Goal: Task Accomplishment & Management: Complete application form

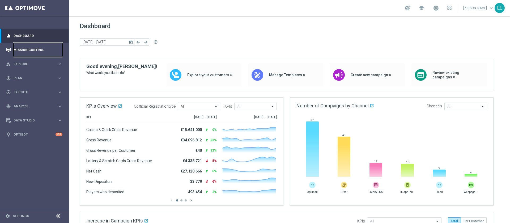
click at [33, 44] on link "Mission Control" at bounding box center [38, 50] width 49 height 14
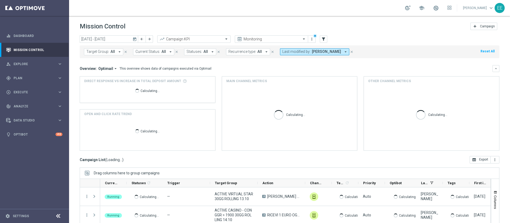
click at [320, 52] on span "[PERSON_NAME]" at bounding box center [326, 51] width 29 height 5
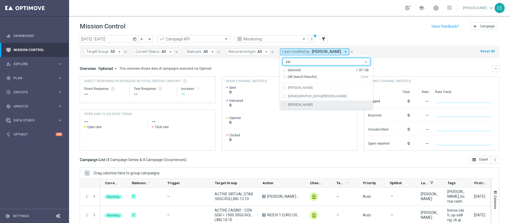
click at [298, 109] on rect at bounding box center [288, 118] width 125 height 65
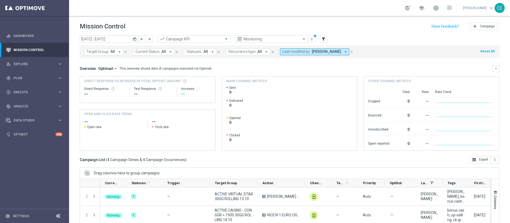
click at [312, 54] on span "[PERSON_NAME]" at bounding box center [326, 51] width 29 height 5
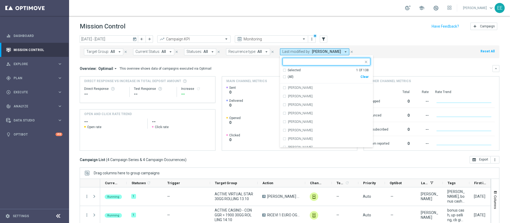
click at [357, 75] on div "(All)" at bounding box center [322, 77] width 78 height 5
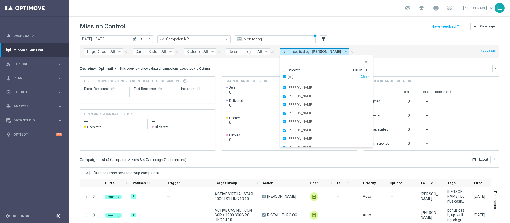
click at [0, 0] on div "Clear" at bounding box center [0, 0] width 0 height 0
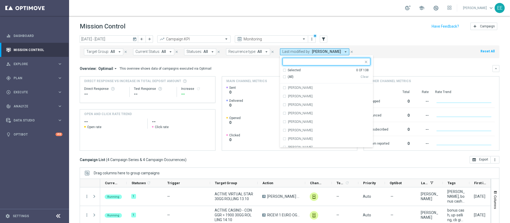
click at [338, 59] on input "text" at bounding box center [324, 61] width 78 height 5
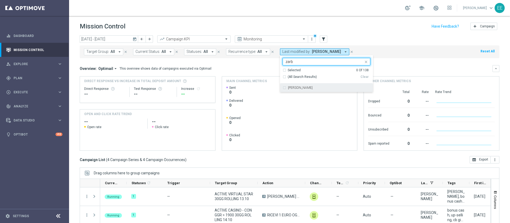
click at [309, 88] on div "[PERSON_NAME]" at bounding box center [329, 87] width 82 height 3
type input "zarb"
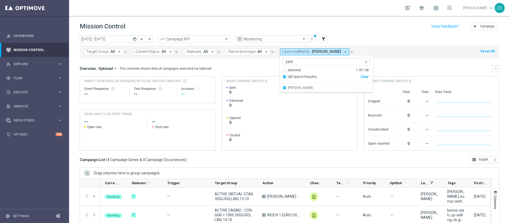
click at [373, 32] on header "Mission Control add Campaign" at bounding box center [289, 25] width 441 height 19
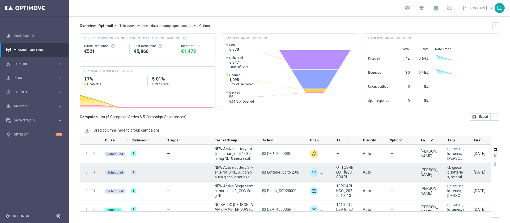
scroll to position [20, 0]
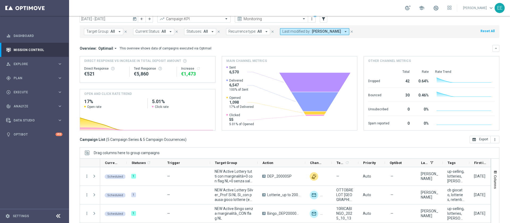
click at [296, 30] on span "Last modified by:" at bounding box center [296, 31] width 28 height 5
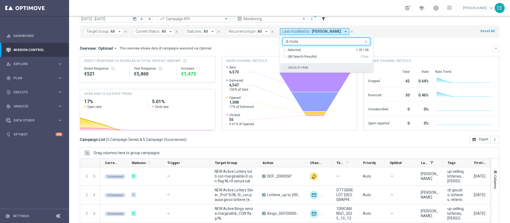
click at [307, 66] on div "Letizia Di Mola" at bounding box center [329, 67] width 82 height 3
type input "di mola"
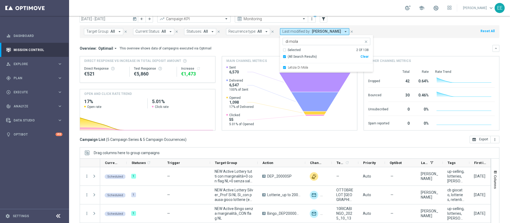
click at [404, 37] on div "Target Group: All arrow_drop_down close Current Status: All arrow_drop_down clo…" at bounding box center [290, 31] width 420 height 13
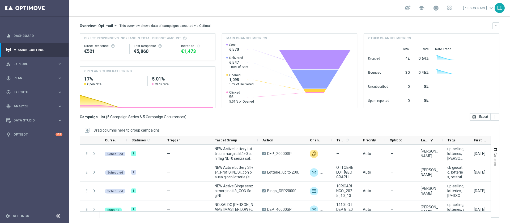
scroll to position [0, 0]
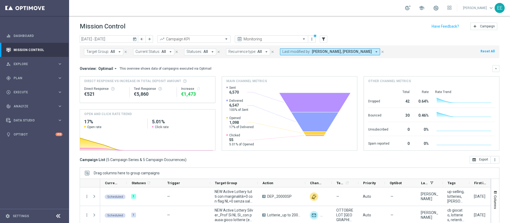
click at [302, 49] on span "Last modified by:" at bounding box center [296, 51] width 28 height 5
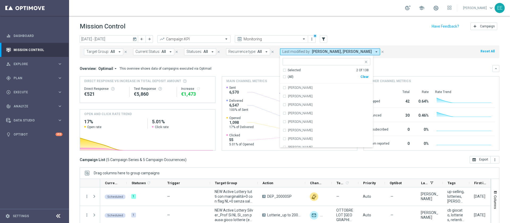
click at [135, 40] on icon "today" at bounding box center [135, 39] width 5 height 5
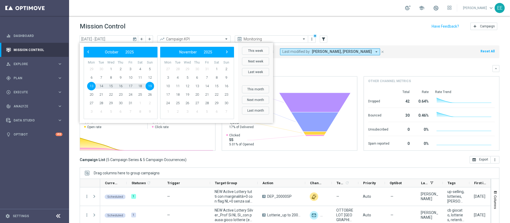
click at [251, 22] on div "Mission Control add Campaign" at bounding box center [290, 26] width 420 height 10
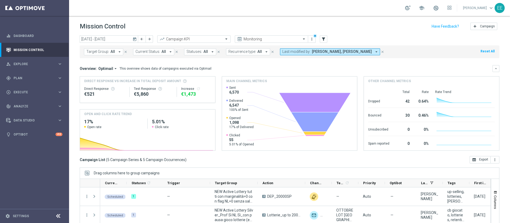
click at [325, 47] on div "Target Group: All arrow_drop_down close Current Status: All arrow_drop_down clo…" at bounding box center [290, 51] width 420 height 13
click at [327, 49] on span "[PERSON_NAME], [PERSON_NAME]" at bounding box center [342, 51] width 60 height 5
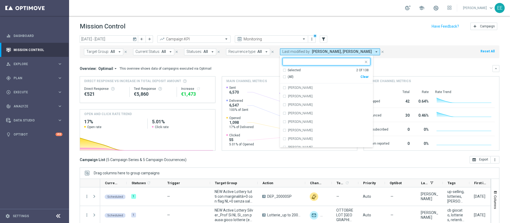
click at [293, 70] on div "Selected" at bounding box center [294, 70] width 13 height 5
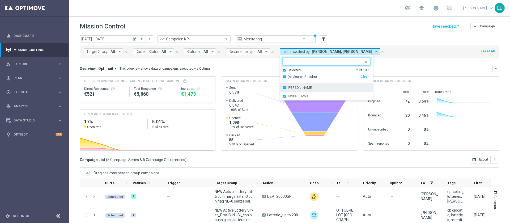
click at [284, 87] on div "[PERSON_NAME]" at bounding box center [327, 87] width 88 height 8
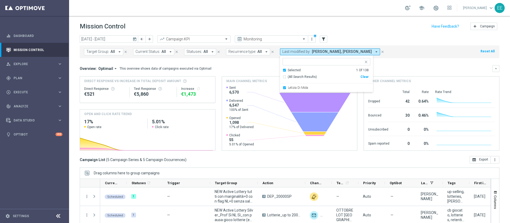
click at [390, 48] on div "Target Group: All arrow_drop_down close Current Status: All arrow_drop_down clo…" at bounding box center [290, 51] width 420 height 13
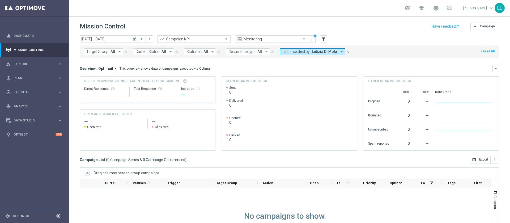
click at [135, 38] on icon "today" at bounding box center [135, 39] width 5 height 5
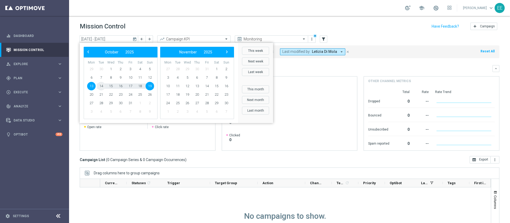
click at [104, 86] on span "14" at bounding box center [101, 86] width 8 height 8
type input "[DATE] - [DATE]"
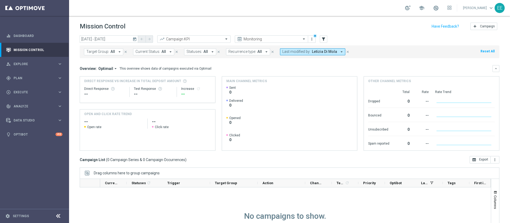
click at [320, 49] on span "Letizia Di Mola" at bounding box center [324, 51] width 25 height 5
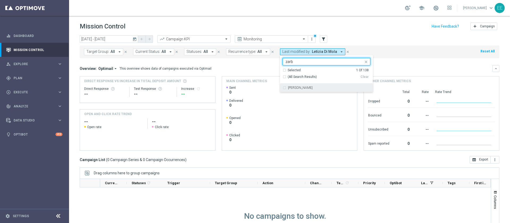
click at [322, 85] on div "[PERSON_NAME]" at bounding box center [327, 87] width 88 height 8
type input "zarb"
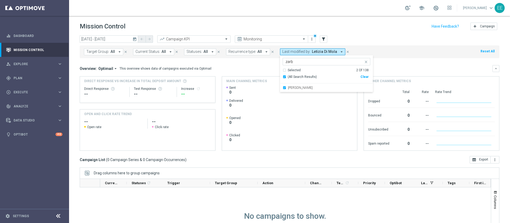
click at [376, 37] on div "[DATE] [DATE] - [DATE] arrow_back arrow_forward Campaign KPI trending_up Monito…" at bounding box center [290, 39] width 420 height 8
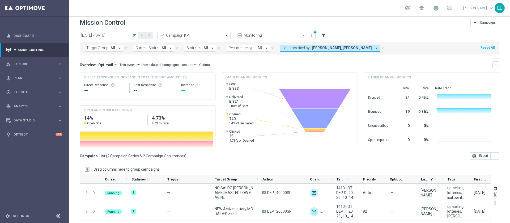
scroll to position [3, 0]
click at [25, 79] on div "gps_fixed Plan" at bounding box center [31, 78] width 51 height 5
click at [27, 103] on button "Templates keyboard_arrow_right" at bounding box center [38, 105] width 49 height 4
click at [27, 113] on link "Optimail" at bounding box center [35, 113] width 39 height 4
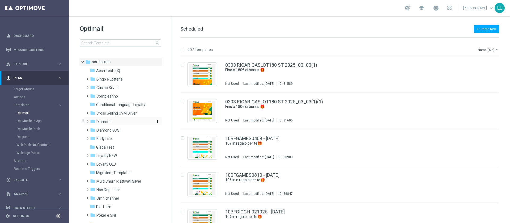
click at [108, 122] on span "Diamond" at bounding box center [103, 121] width 15 height 5
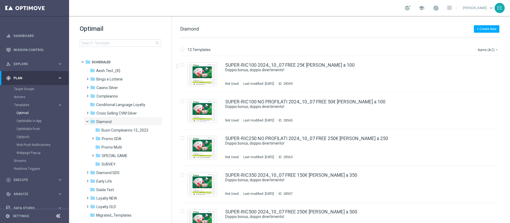
click at [123, 39] on div "Optimail search" at bounding box center [126, 35] width 92 height 22
click at [131, 47] on div "Optimail search folder 1 Folder folder Scheduled more_vert folder Aesh Test_{X}…" at bounding box center [120, 49] width 103 height 66
click at [130, 44] on input at bounding box center [120, 42] width 81 height 7
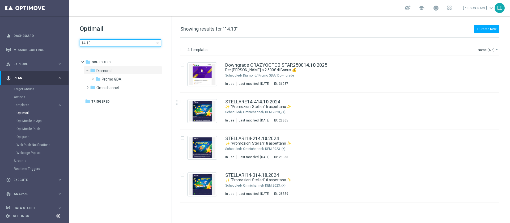
drag, startPoint x: 96, startPoint y: 42, endPoint x: 75, endPoint y: 40, distance: 20.8
click at [75, 40] on div "Optimail 14.10 close folder 1 Folder folder Scheduled more_vert folder Diamond …" at bounding box center [120, 49] width 103 height 66
click at [84, 40] on input "14.10" at bounding box center [120, 42] width 81 height 7
click at [86, 42] on input "14.10" at bounding box center [120, 42] width 81 height 7
type input "15.10"
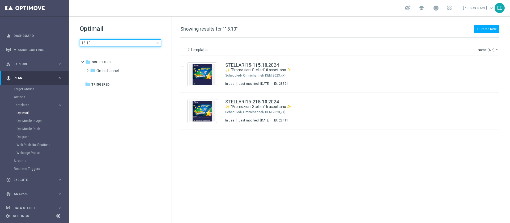
click at [106, 39] on input "15.10" at bounding box center [120, 42] width 81 height 7
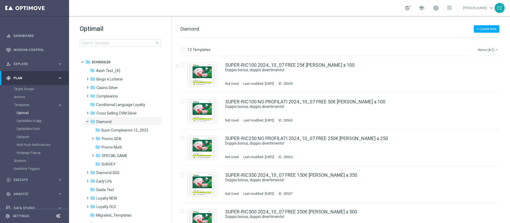
click at [488, 49] on button "Name (A-Z) arrow_drop_down" at bounding box center [488, 49] width 22 height 6
click at [475, 72] on span "Date Modified (Newest)" at bounding box center [479, 73] width 36 height 4
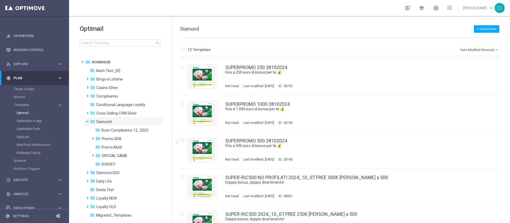
scroll to position [273, 0]
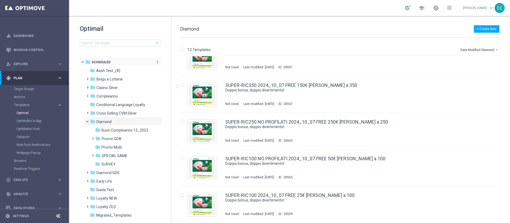
click at [106, 59] on div "folder Scheduled" at bounding box center [117, 62] width 65 height 6
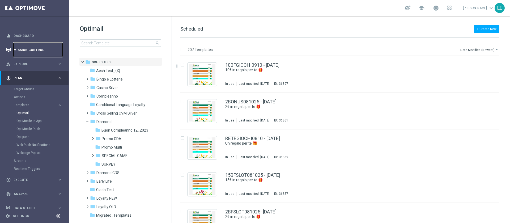
click at [36, 48] on link "Mission Control" at bounding box center [38, 50] width 49 height 14
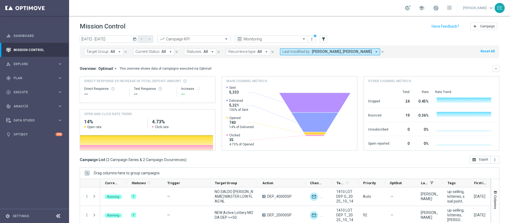
click at [339, 52] on span "[PERSON_NAME], [PERSON_NAME]" at bounding box center [342, 51] width 60 height 5
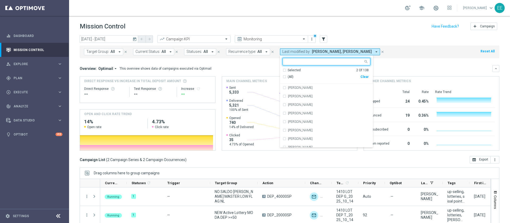
click at [392, 42] on div "[DATE] [DATE] - [DATE] arrow_back arrow_forward Campaign KPI trending_up Monito…" at bounding box center [290, 39] width 420 height 8
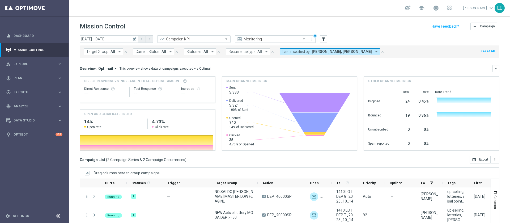
click at [132, 40] on button "today" at bounding box center [135, 39] width 6 height 8
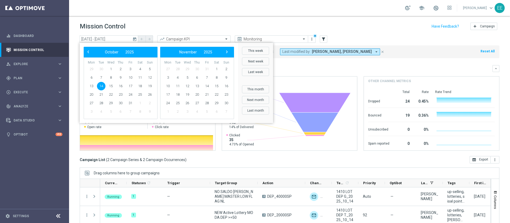
click at [103, 86] on span "14" at bounding box center [101, 86] width 8 height 8
click at [148, 85] on span "19" at bounding box center [150, 86] width 8 height 8
type input "[DATE] - [DATE]"
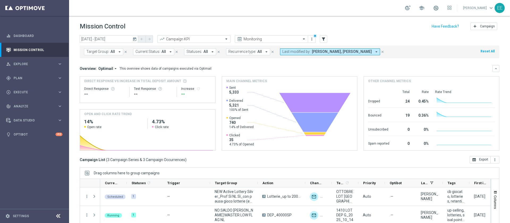
scroll to position [43, 0]
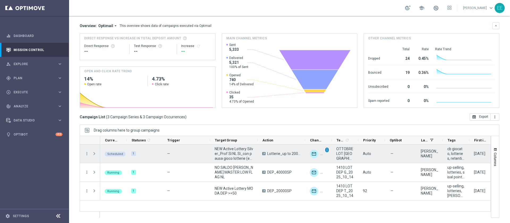
click at [328, 150] on span "unfold_more" at bounding box center [327, 150] width 4 height 4
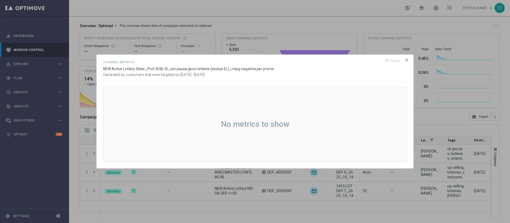
click at [409, 60] on opti-dialog-container "Channel Metrics open_in_browser Export NEW Active Lottery Silver_Prof Sì NL Sì_…" at bounding box center [255, 111] width 317 height 113
click at [407, 60] on icon "icon" at bounding box center [406, 60] width 3 height 3
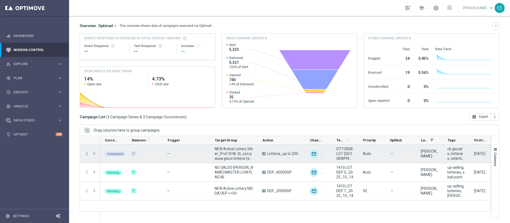
click at [87, 152] on icon "more_vert" at bounding box center [86, 153] width 5 height 5
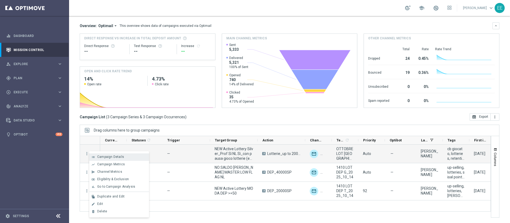
click at [114, 156] on span "Campaign Details" at bounding box center [110, 157] width 27 height 4
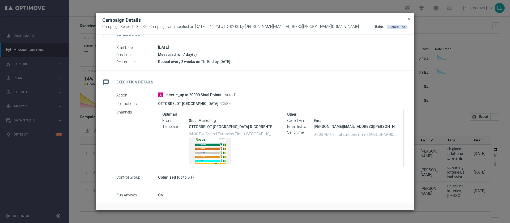
scroll to position [53, 0]
click at [220, 147] on div "Template preview" at bounding box center [210, 151] width 42 height 26
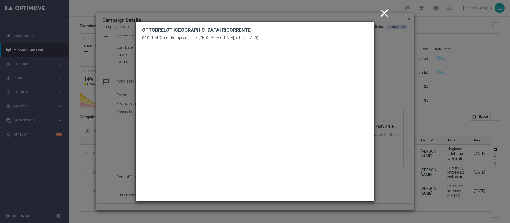
click at [386, 12] on icon "close" at bounding box center [384, 13] width 13 height 13
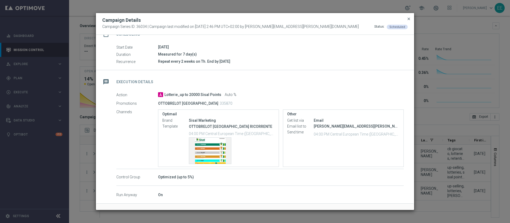
click at [409, 19] on span "close" at bounding box center [409, 19] width 4 height 4
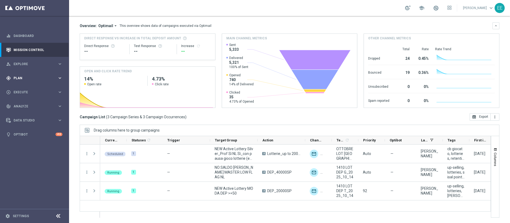
click at [16, 74] on div "gps_fixed Plan keyboard_arrow_right" at bounding box center [34, 78] width 69 height 14
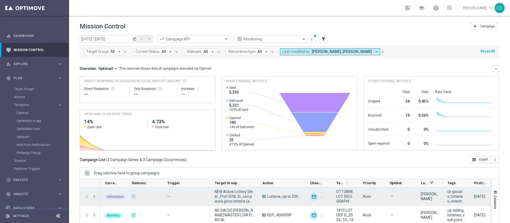
scroll to position [43, 0]
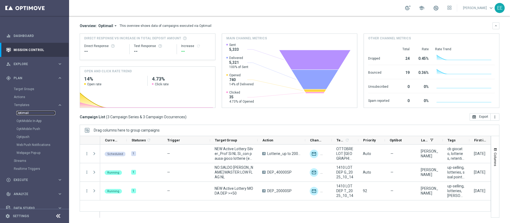
click at [24, 113] on link "Optimail" at bounding box center [35, 113] width 39 height 4
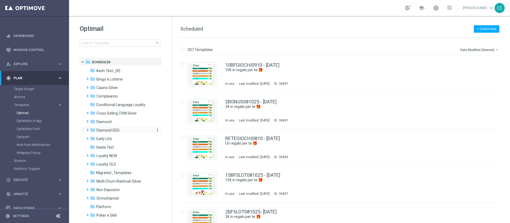
click at [109, 130] on span "Diamond GDS" at bounding box center [107, 130] width 23 height 5
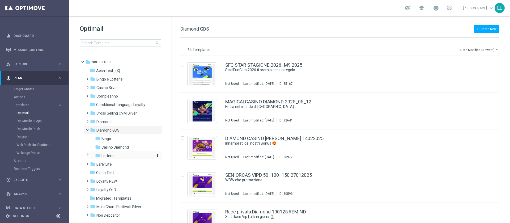
click at [111, 156] on span "Lotterie" at bounding box center [107, 155] width 13 height 5
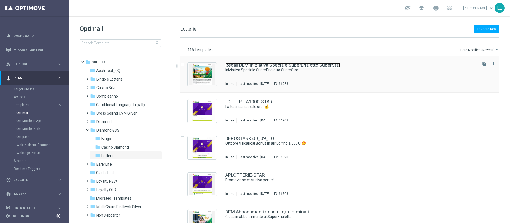
click at [299, 65] on link "Recall DEM Iniziativa Speciale SuperEnalotto SuperStar" at bounding box center [282, 65] width 115 height 5
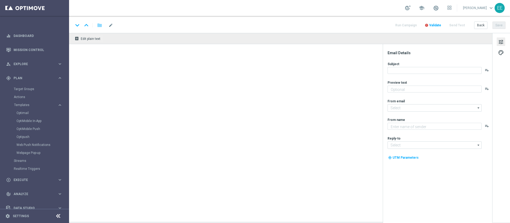
type input "[EMAIL_ADDRESS][DOMAIN_NAME]"
type textarea "Sisal"
type input "[EMAIL_ADDRESS][DOMAIN_NAME]"
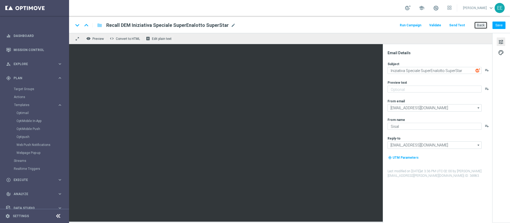
click at [482, 24] on button "Back" at bounding box center [480, 25] width 13 height 7
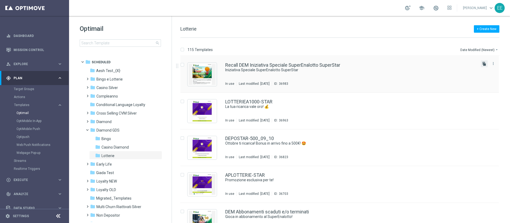
click at [483, 62] on icon "file_copy" at bounding box center [484, 64] width 4 height 4
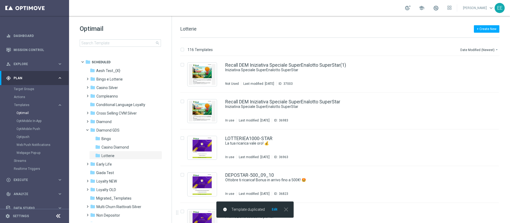
click at [274, 208] on button "Edit" at bounding box center [274, 209] width 7 height 4
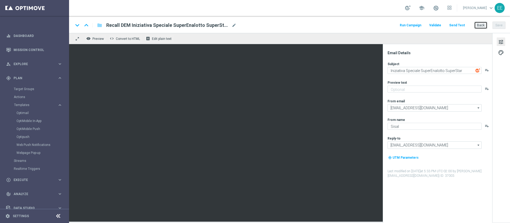
click at [480, 26] on button "Back" at bounding box center [480, 25] width 13 height 7
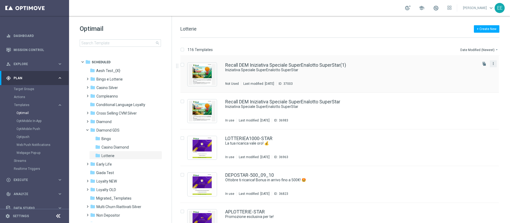
click at [491, 64] on icon "more_vert" at bounding box center [493, 63] width 4 height 4
click at [467, 69] on div "Move" at bounding box center [471, 69] width 32 height 4
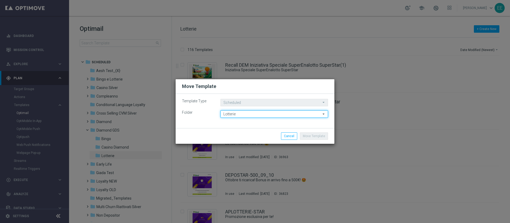
click at [250, 115] on input "Lotterie" at bounding box center [274, 113] width 108 height 7
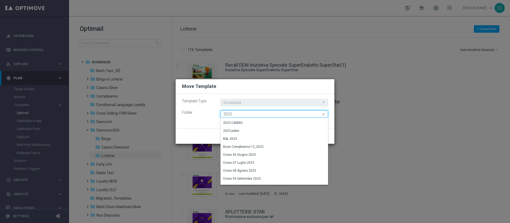
scroll to position [221, 0]
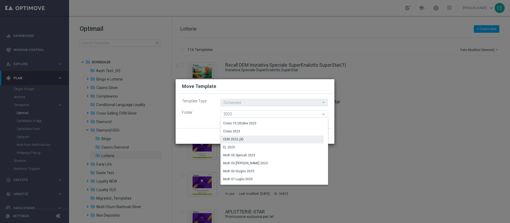
click at [270, 140] on div "DEM 2023_{X}" at bounding box center [271, 138] width 103 height 7
type input "DEM 2023_{X}"
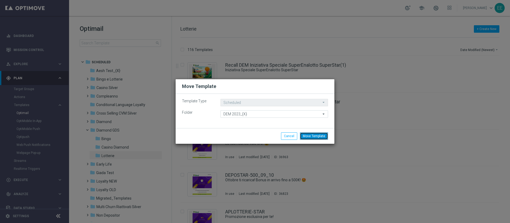
click at [320, 134] on button "Move Template" at bounding box center [314, 135] width 28 height 7
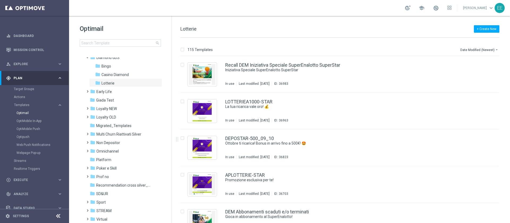
scroll to position [73, 0]
click at [118, 151] on div "folder [GEOGRAPHIC_DATA]" at bounding box center [120, 151] width 61 height 6
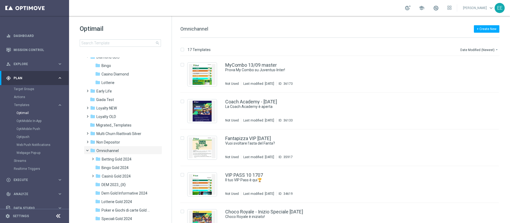
scroll to position [109, 0]
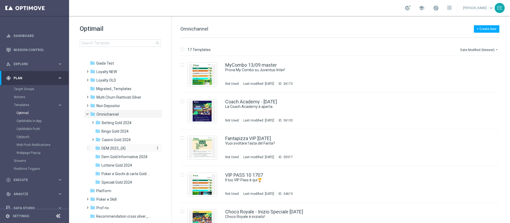
click at [118, 147] on span "DEM 2023_{X}" at bounding box center [113, 148] width 24 height 5
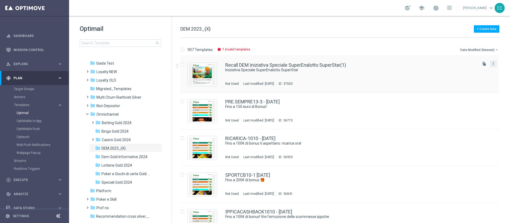
click at [492, 64] on icon "more_vert" at bounding box center [493, 63] width 4 height 4
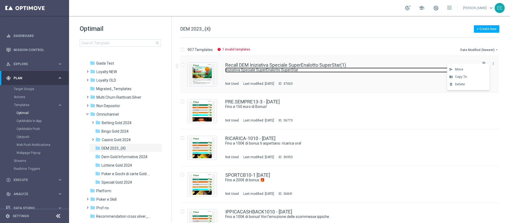
click at [391, 67] on link "Iniziativa Speciale SuperEnalotto SuperStar" at bounding box center [344, 69] width 239 height 5
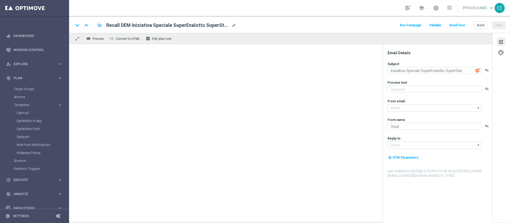
type input "[EMAIL_ADDRESS][DOMAIN_NAME]"
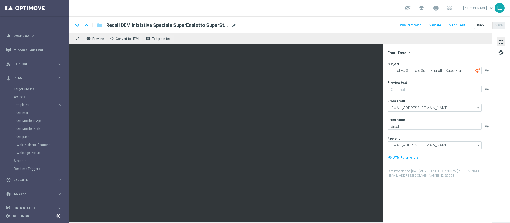
click at [234, 26] on span "mode_edit" at bounding box center [234, 25] width 5 height 5
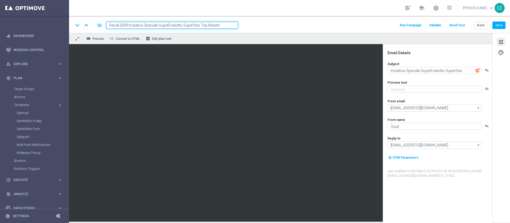
type input "Recall DEM Iniziativa Speciale SuperEnalotto SuperStar Top Master"
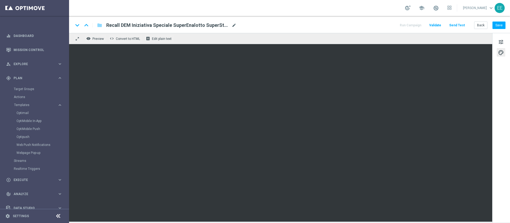
click at [232, 25] on span "mode_edit" at bounding box center [234, 25] width 5 height 5
click at [504, 22] on button "Save" at bounding box center [498, 25] width 13 height 7
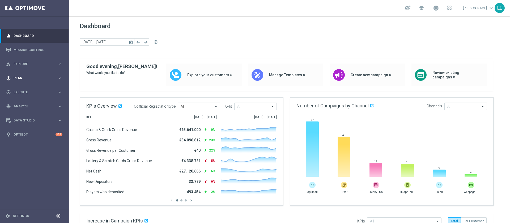
click at [22, 77] on span "Plan" at bounding box center [36, 77] width 44 height 3
click at [30, 88] on link "Target Groups" at bounding box center [34, 89] width 41 height 4
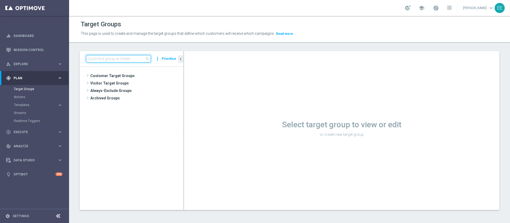
click at [108, 60] on input at bounding box center [118, 58] width 65 height 7
type input "l"
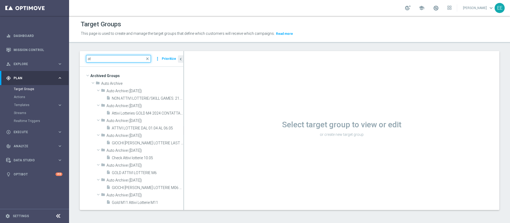
type input "a"
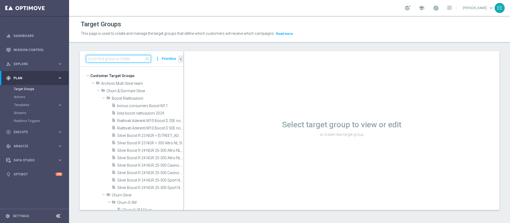
type input "c"
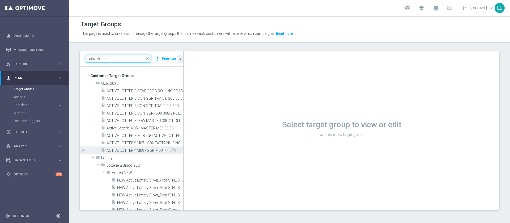
type input "active lotte"
click at [128, 152] on span "ACTIVE LOTTERY M09 - GGR M09 > 10€ 17.09" at bounding box center [138, 150] width 65 height 5
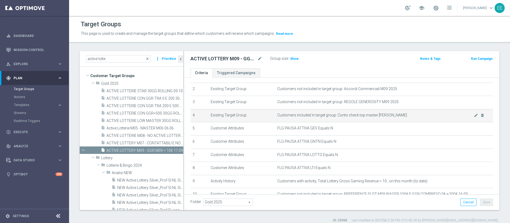
scroll to position [67, 0]
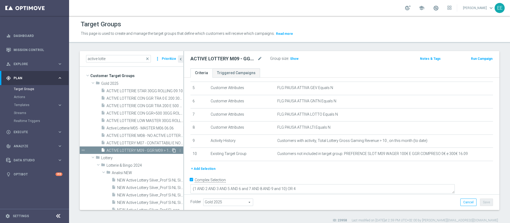
click at [172, 150] on icon "content_copy" at bounding box center [174, 150] width 4 height 4
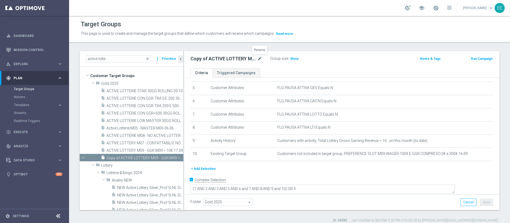
click at [258, 58] on icon "mode_edit" at bounding box center [259, 59] width 5 height 6
type input "Invio Dem Lotterie 14.10"
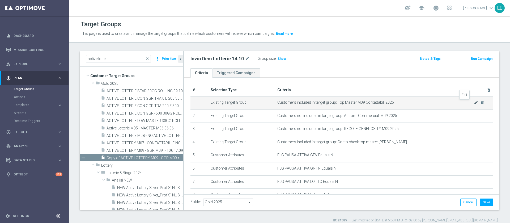
click at [474, 102] on icon "mode_edit" at bounding box center [476, 102] width 4 height 4
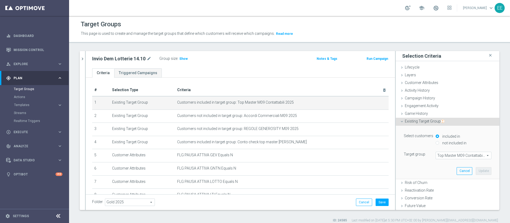
click at [447, 153] on span "Top Master M09 Contattabili 2025" at bounding box center [463, 155] width 55 height 7
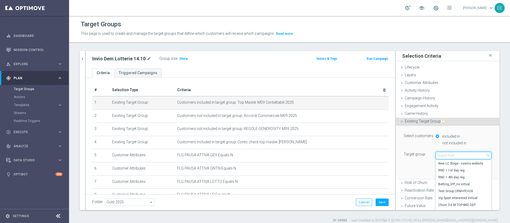
click at [447, 153] on input "search" at bounding box center [464, 155] width 56 height 7
type input "Top master m10"
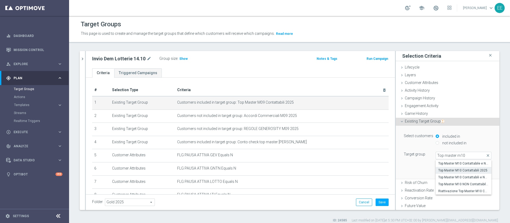
click at [442, 171] on span "Top Master M10 Contattabili 2025" at bounding box center [463, 170] width 50 height 4
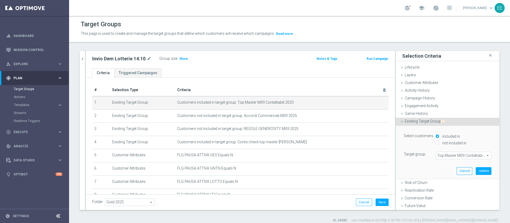
type input "Top Master M10 Contattabili 2025"
click at [476, 170] on button "Update" at bounding box center [484, 170] width 16 height 7
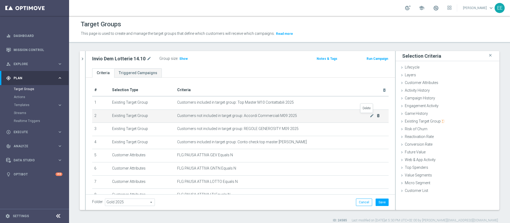
click at [376, 116] on icon "delete_forever" at bounding box center [378, 115] width 4 height 4
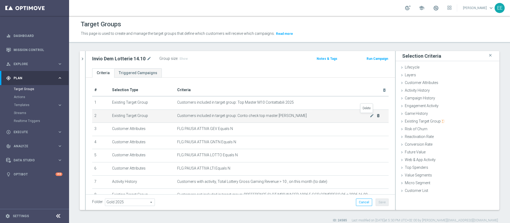
click at [376, 117] on icon "delete_forever" at bounding box center [378, 115] width 4 height 4
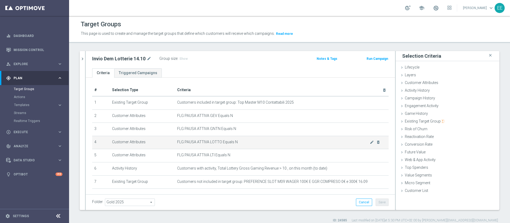
scroll to position [22, 0]
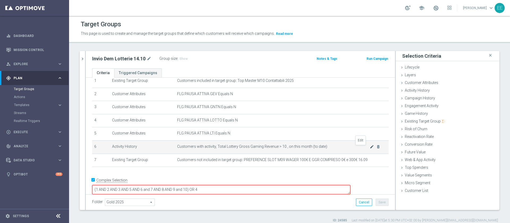
click at [370, 149] on icon "mode_edit" at bounding box center [372, 146] width 4 height 4
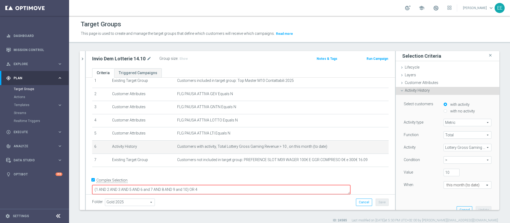
click at [450, 147] on span "Lottery Gross Gaming Revenue" at bounding box center [467, 147] width 47 height 7
click at [0, 0] on input "search" at bounding box center [0, 0] width 0 height 0
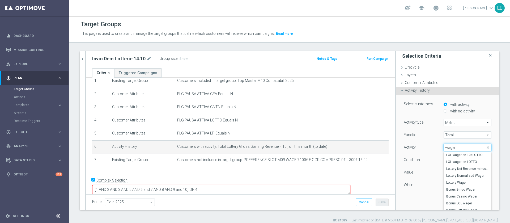
scroll to position [343, 0]
type input "wager"
click at [457, 178] on span "Lottery Wager" at bounding box center [467, 179] width 42 height 4
type input "Lottery Wager"
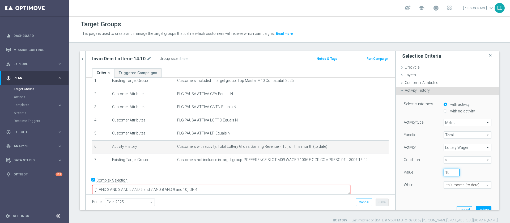
click at [443, 171] on input "10" at bounding box center [451, 172] width 16 height 7
type input "1"
type input "0"
click at [477, 206] on button "Update" at bounding box center [484, 209] width 16 height 7
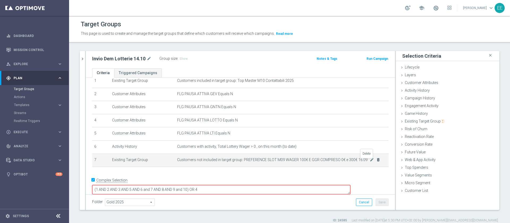
click at [376, 161] on icon "delete_forever" at bounding box center [378, 159] width 4 height 4
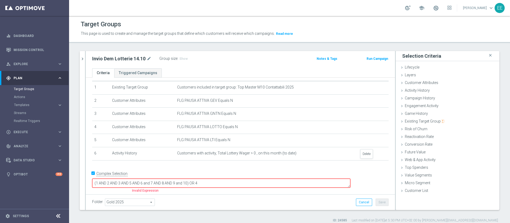
scroll to position [8, 0]
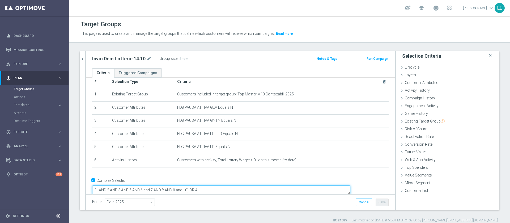
drag, startPoint x: 182, startPoint y: 182, endPoint x: 224, endPoint y: 182, distance: 42.5
click at [224, 185] on textarea "(1 AND 2 AND 3 AND 5 AND 6 and 7 AND 8 AND 9 and 10) OR 4" at bounding box center [221, 189] width 258 height 9
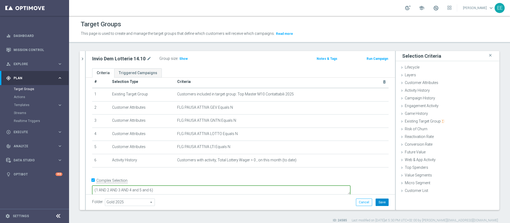
type textarea "(1 AND 2 AND 3 AND 4 and 5 and 6)"
click at [376, 202] on button "Save" at bounding box center [382, 201] width 13 height 7
click at [184, 60] on span "Show" at bounding box center [183, 59] width 8 height 4
click at [82, 58] on icon "chevron_right" at bounding box center [82, 58] width 5 height 5
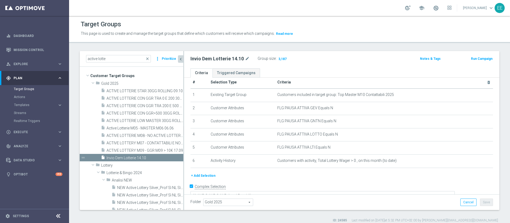
click at [308, 199] on div "Folder Gold 2025 Gold 2025 arrow_drop_down search Cancel Save Saving..." at bounding box center [341, 201] width 302 height 7
click at [22, 130] on div "play_circle_outline Execute" at bounding box center [31, 132] width 51 height 5
click at [33, 103] on link "Campaign Builder" at bounding box center [34, 103] width 41 height 4
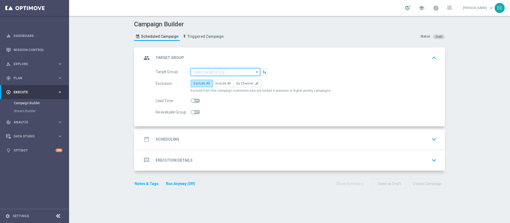
click at [217, 71] on input at bounding box center [225, 71] width 69 height 7
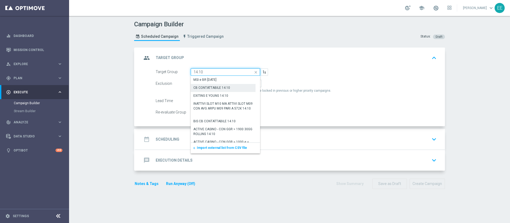
scroll to position [80, 0]
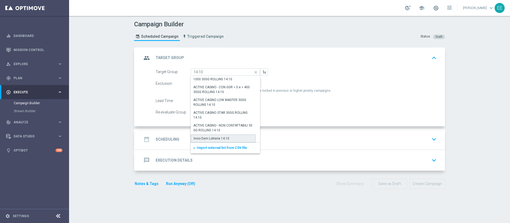
click at [226, 136] on div "Invio Dem Lotterie 14.10" at bounding box center [223, 138] width 65 height 8
type input "Invio Dem Lotterie 14.10"
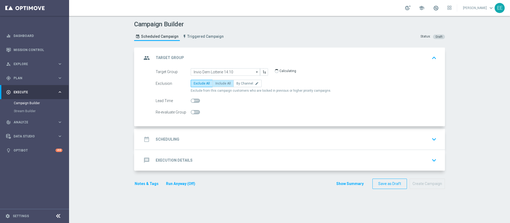
click at [220, 82] on span "Include All" at bounding box center [222, 84] width 15 height 4
click at [219, 83] on input "Include All" at bounding box center [216, 84] width 3 height 3
radio input "true"
click at [218, 133] on div "date_range Scheduling keyboard_arrow_down" at bounding box center [289, 139] width 309 height 21
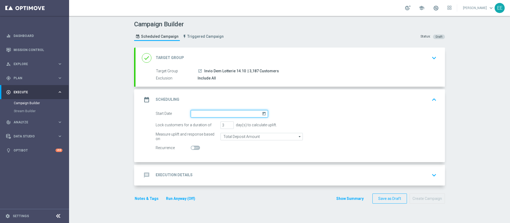
click at [220, 115] on input at bounding box center [229, 113] width 77 height 7
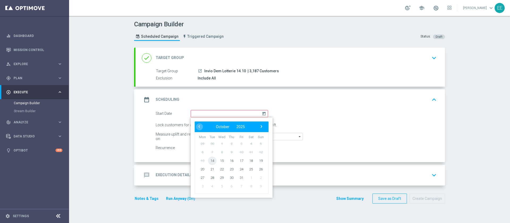
click at [208, 161] on span "14" at bounding box center [212, 160] width 8 height 8
type input "[DATE]"
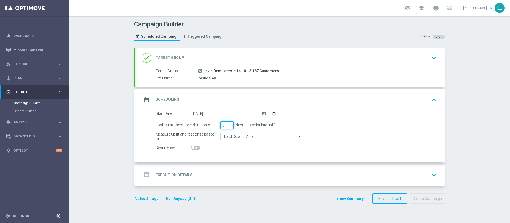
click at [227, 127] on input "3" at bounding box center [226, 124] width 13 height 7
click at [226, 126] on input "2" at bounding box center [226, 124] width 13 height 7
type input "1"
click at [226, 126] on input "1" at bounding box center [226, 124] width 13 height 7
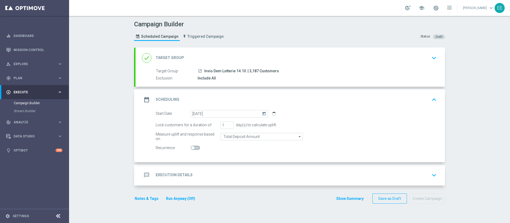
click at [195, 167] on div "message Execution Details keyboard_arrow_down" at bounding box center [289, 175] width 309 height 21
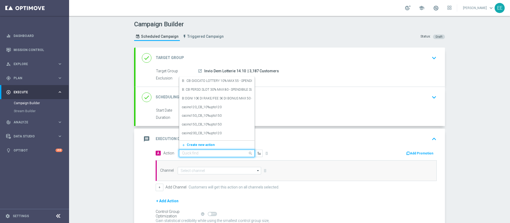
click at [196, 153] on input "text" at bounding box center [211, 153] width 59 height 5
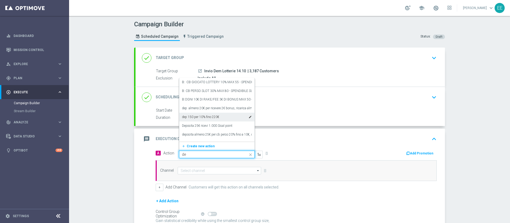
type input "d"
type input "Top mas"
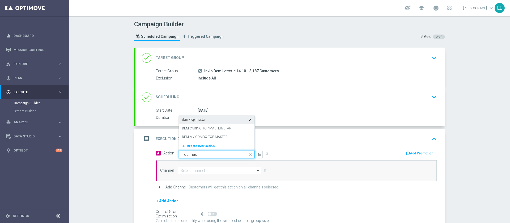
click at [218, 119] on div "dem - top master edit" at bounding box center [217, 119] width 70 height 9
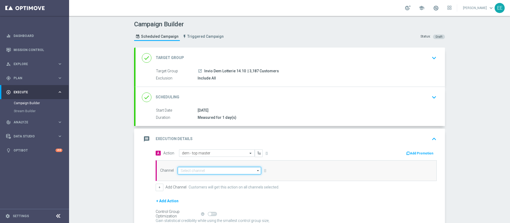
click at [191, 169] on input at bounding box center [219, 170] width 83 height 7
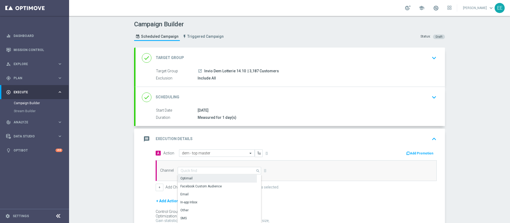
click at [202, 177] on div "Optimail" at bounding box center [217, 177] width 79 height 7
type input "Optimail"
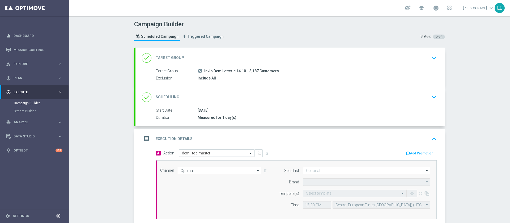
type input "Sisal Marketing"
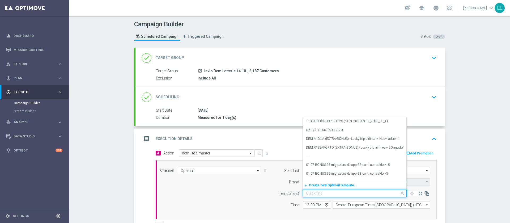
click at [325, 194] on input "text" at bounding box center [349, 193] width 87 height 5
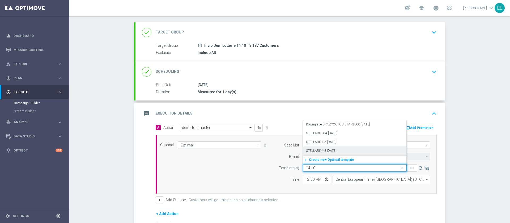
scroll to position [27, 0]
click at [326, 167] on input "14.10" at bounding box center [349, 166] width 87 height 5
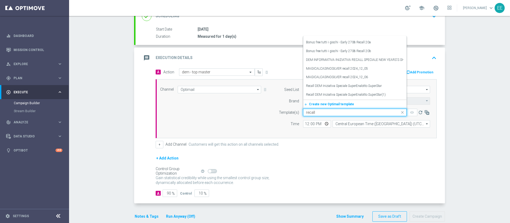
scroll to position [418, 0]
click at [368, 93] on label "Recall DEM Iniziativa Speciale SuperEnalotto SuperStar(1)" at bounding box center [346, 94] width 80 height 5
type input "recall"
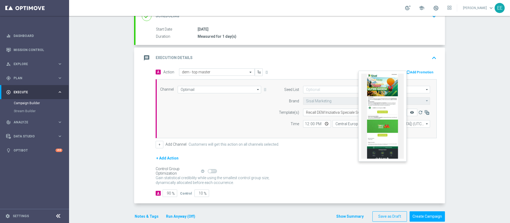
click at [410, 111] on icon "remove_red_eye" at bounding box center [412, 112] width 4 height 4
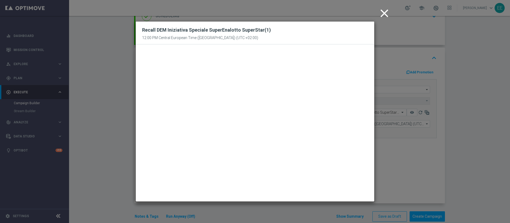
click at [384, 10] on icon "close" at bounding box center [384, 13] width 13 height 13
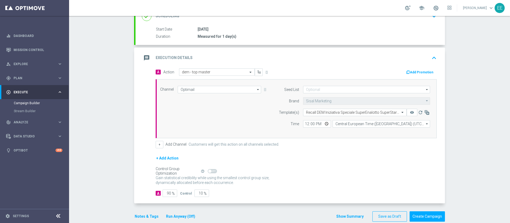
scroll to position [90, 0]
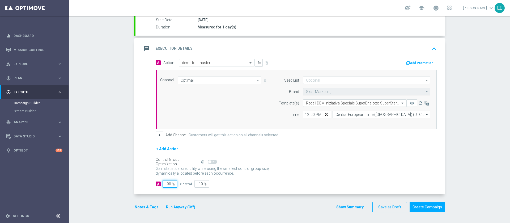
click at [166, 182] on input "90" at bounding box center [170, 183] width 15 height 7
type input "1"
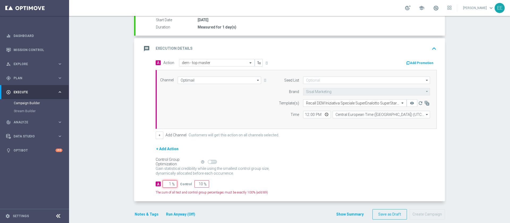
type input "99"
type input "10"
type input "90"
type input "100"
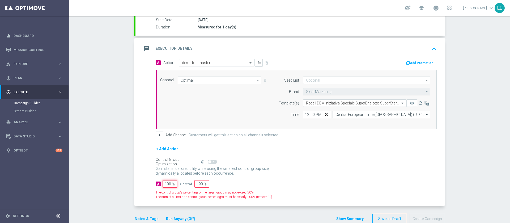
type input "0"
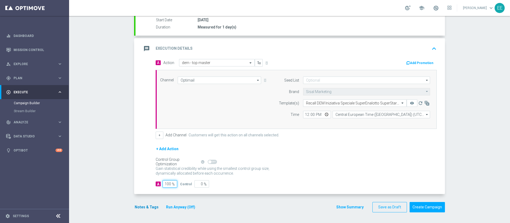
type input "100"
click at [148, 207] on button "Notes & Tags" at bounding box center [146, 207] width 25 height 7
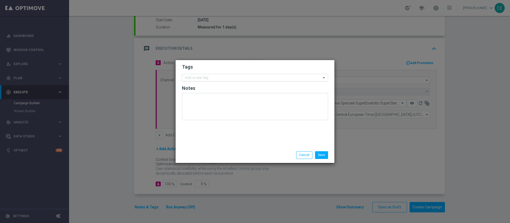
click at [253, 77] on input "text" at bounding box center [253, 78] width 136 height 5
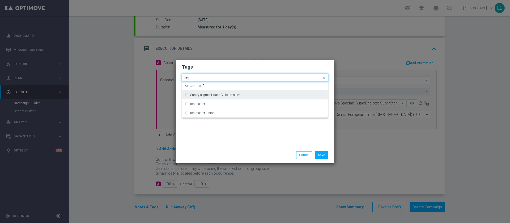
type input "top"
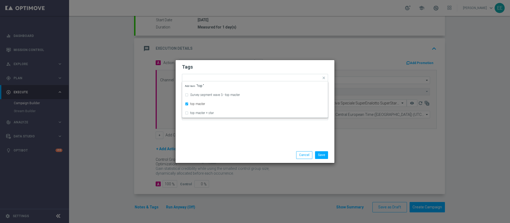
click at [244, 67] on h2 "Tags" at bounding box center [255, 67] width 146 height 6
click at [242, 76] on input "text" at bounding box center [266, 78] width 109 height 5
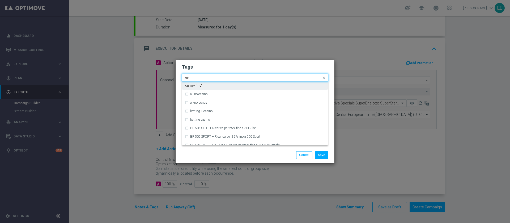
type input "n"
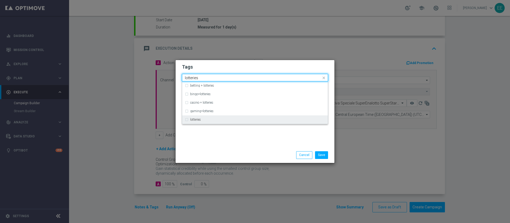
click at [215, 117] on div "lotteries" at bounding box center [255, 119] width 140 height 8
type input "lotteries"
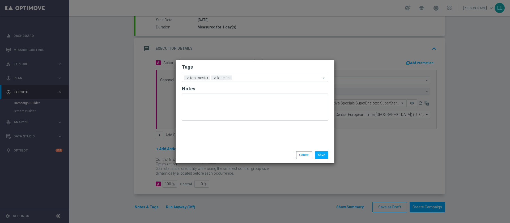
click at [214, 141] on div "Tags Add a new tag × top master × lotteries Notes" at bounding box center [255, 103] width 159 height 87
click at [258, 79] on input "text" at bounding box center [277, 78] width 87 height 5
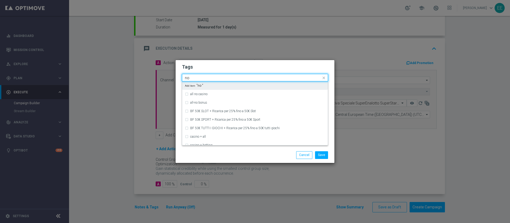
type input "n"
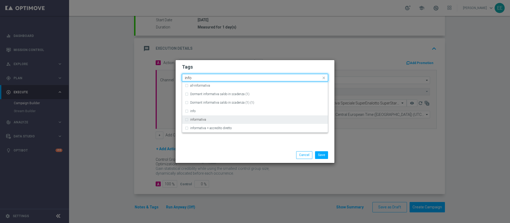
click at [220, 121] on div "informativa" at bounding box center [255, 119] width 140 height 8
type input "info"
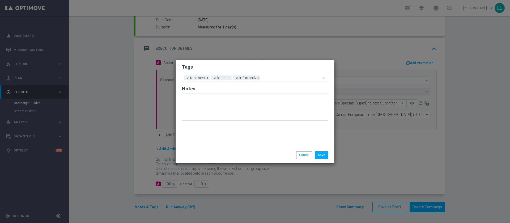
click at [240, 144] on div "Tags Add a new tag × top master × lotteries × informativa Notes" at bounding box center [255, 103] width 159 height 87
click at [271, 79] on input "text" at bounding box center [291, 78] width 59 height 5
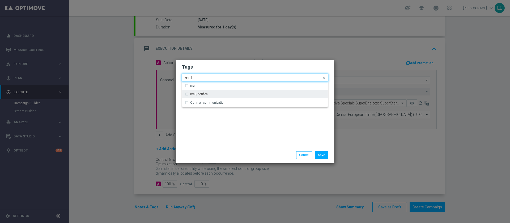
click at [245, 95] on div "mail/notifica" at bounding box center [257, 93] width 135 height 3
type input "mail"
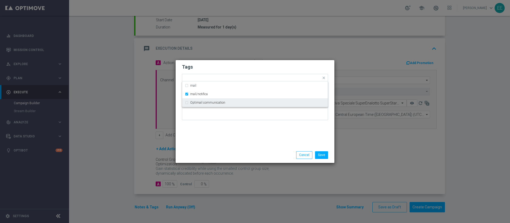
click at [256, 137] on div "Tags Quick find × top master × lotteries × informativa × mail/notifica mail mai…" at bounding box center [255, 103] width 159 height 87
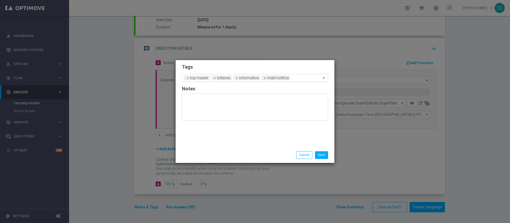
click at [297, 76] on input "text" at bounding box center [306, 78] width 29 height 5
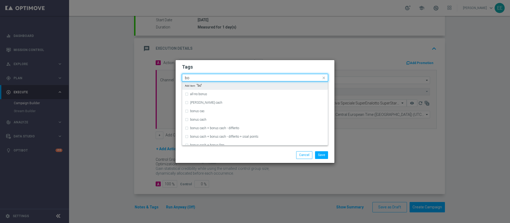
type input "b"
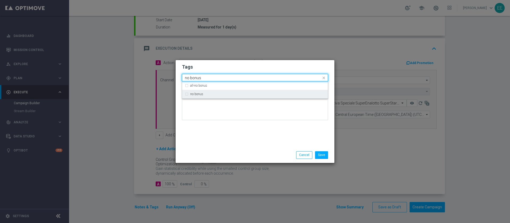
click at [255, 91] on div "no bonus" at bounding box center [255, 94] width 140 height 8
type input "no bonus"
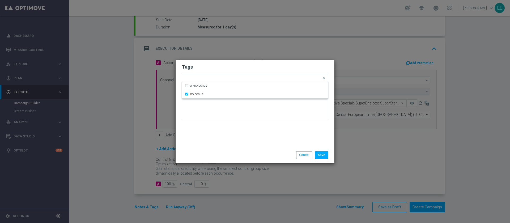
click at [261, 127] on div "Tags Quick find × top master × lotteries × informativa × mail/notifica × no bon…" at bounding box center [255, 103] width 159 height 87
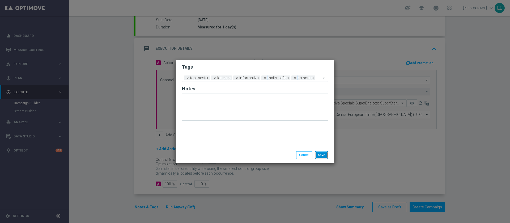
click at [320, 154] on button "Save" at bounding box center [321, 154] width 13 height 7
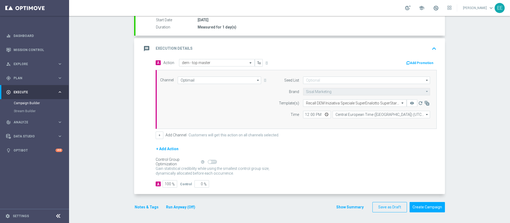
click at [430, 48] on icon "keyboard_arrow_up" at bounding box center [434, 49] width 8 height 8
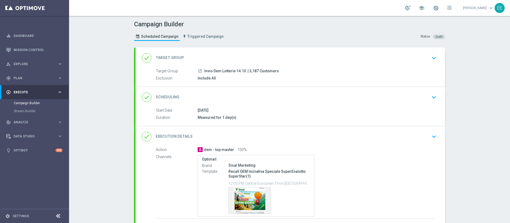
scroll to position [41, 0]
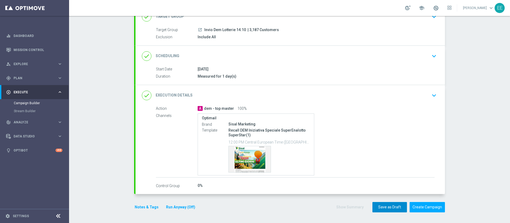
click at [391, 208] on button "Save as Draft" at bounding box center [389, 207] width 35 height 10
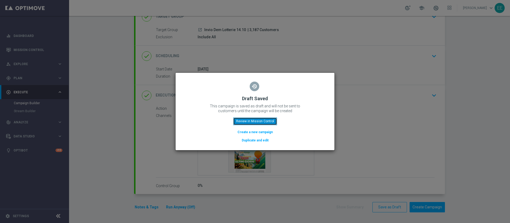
click at [266, 122] on button "Review in Mission Control" at bounding box center [255, 120] width 44 height 7
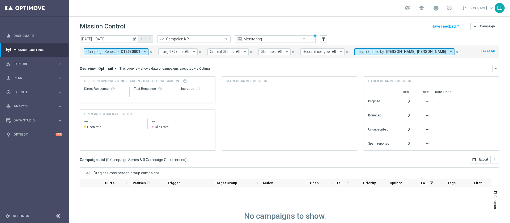
click at [382, 54] on button "Last modified by: [PERSON_NAME], [PERSON_NAME] arrow_drop_down" at bounding box center [404, 51] width 100 height 7
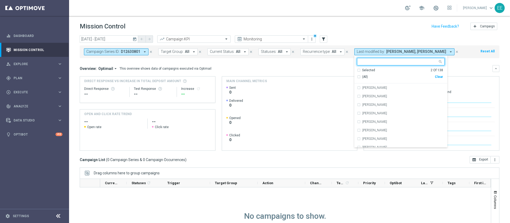
click at [438, 79] on div "(All) Clear" at bounding box center [400, 76] width 86 height 9
click at [0, 0] on div "Clear" at bounding box center [0, 0] width 0 height 0
click at [402, 62] on input "text" at bounding box center [399, 61] width 78 height 5
click at [378, 87] on label "[PERSON_NAME]" at bounding box center [374, 87] width 25 height 3
type input "ellen"
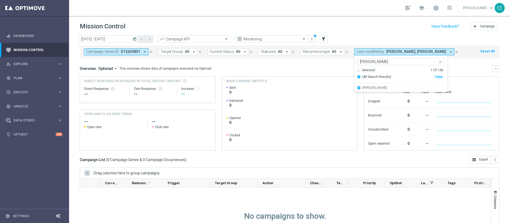
click at [420, 32] on header "Mission Control add Campaign" at bounding box center [289, 25] width 441 height 19
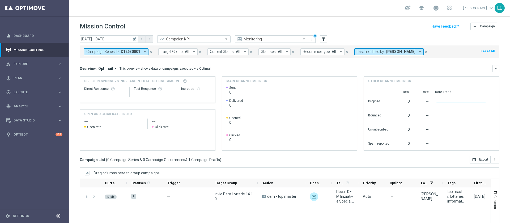
click at [151, 51] on icon "close" at bounding box center [151, 52] width 4 height 4
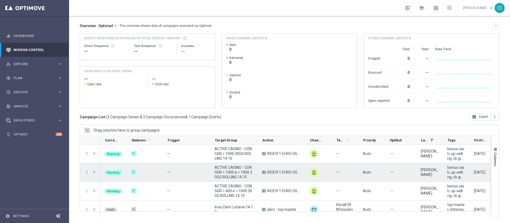
scroll to position [8, 0]
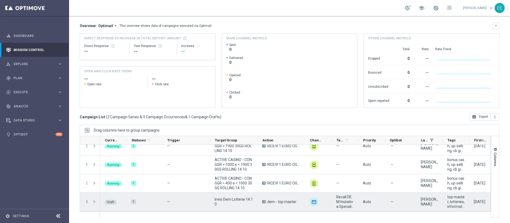
click at [87, 200] on icon "more_vert" at bounding box center [86, 201] width 5 height 5
click at [126, 184] on div "Edit" at bounding box center [121, 186] width 49 height 4
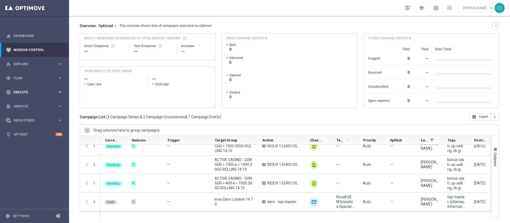
click at [21, 95] on div "play_circle_outline Execute keyboard_arrow_right" at bounding box center [34, 92] width 69 height 14
click at [25, 76] on div "gps_fixed Plan" at bounding box center [31, 78] width 51 height 5
click at [30, 87] on link "Target Groups" at bounding box center [34, 89] width 41 height 4
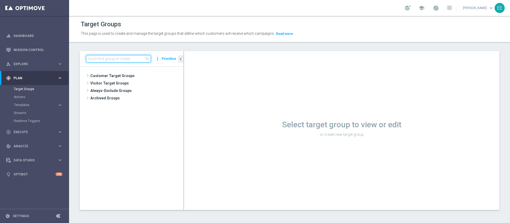
click at [120, 59] on input at bounding box center [118, 58] width 65 height 7
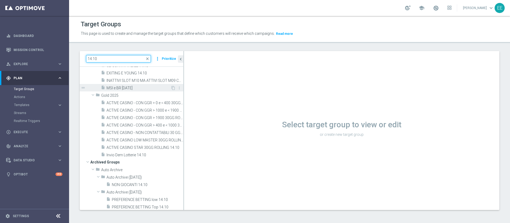
scroll to position [33, 0]
type input "14.10"
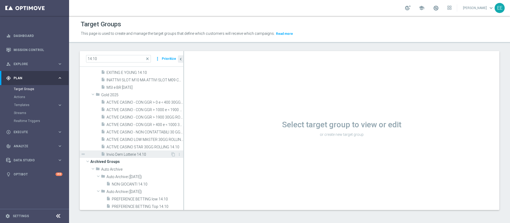
click at [142, 152] on span "Invio Dem Lotterie 14.10" at bounding box center [138, 154] width 64 height 5
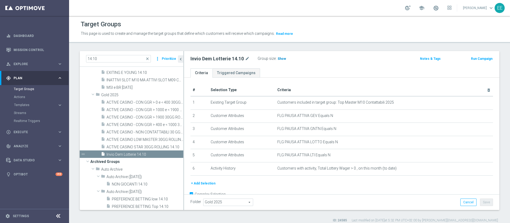
click at [281, 58] on span "Show" at bounding box center [282, 59] width 8 height 4
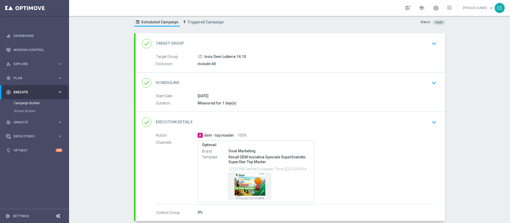
scroll to position [11, 0]
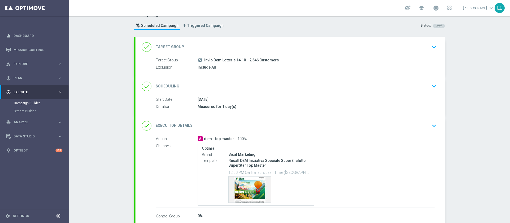
click at [287, 53] on div "done Target Group keyboard_arrow_down" at bounding box center [289, 47] width 309 height 21
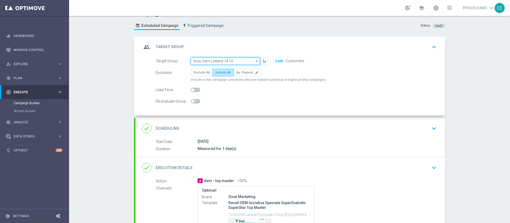
click at [230, 63] on input "Invio Dem Lotterie 14.10" at bounding box center [225, 60] width 69 height 7
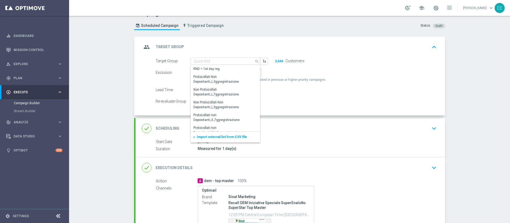
click at [310, 97] on div "Re-evaluate Group" at bounding box center [296, 100] width 289 height 7
type input "Invio Dem Lotterie 14.10"
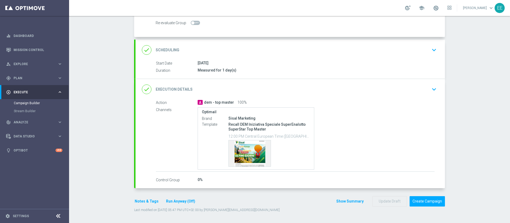
scroll to position [0, 0]
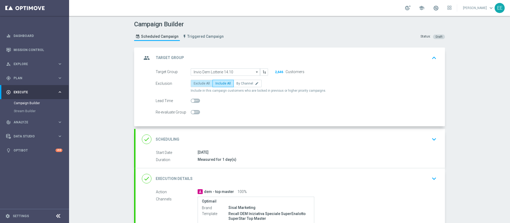
click at [198, 85] on span "Exclude All" at bounding box center [202, 84] width 16 height 4
click at [197, 85] on input "Exclude All" at bounding box center [195, 84] width 3 height 3
radio input "true"
click at [229, 73] on input "Invio Dem Lotterie 14.10" at bounding box center [225, 71] width 69 height 7
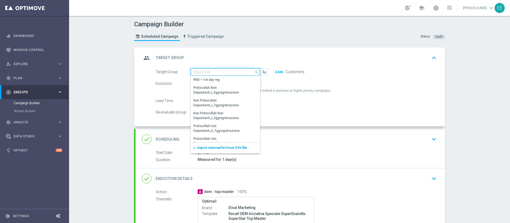
click at [215, 70] on input at bounding box center [225, 71] width 69 height 7
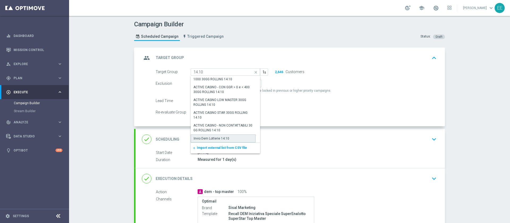
click at [208, 138] on div "Invio Dem Lotterie 14.10" at bounding box center [212, 138] width 36 height 5
type input "Invio Dem Lotterie 14.10"
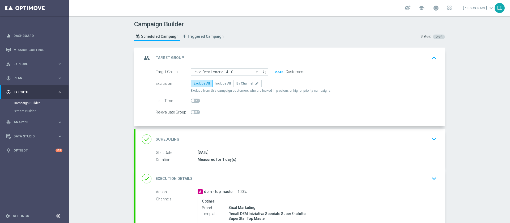
scroll to position [0, 0]
click at [275, 72] on button "2,646" at bounding box center [279, 72] width 9 height 4
click at [347, 54] on div "group Target Group keyboard_arrow_up" at bounding box center [290, 58] width 297 height 10
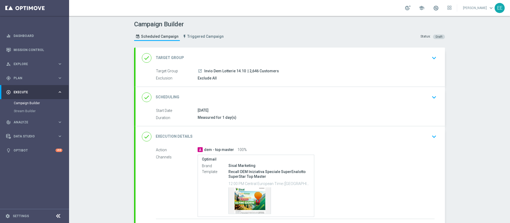
click at [229, 53] on div "done Target Group keyboard_arrow_down" at bounding box center [290, 58] width 297 height 10
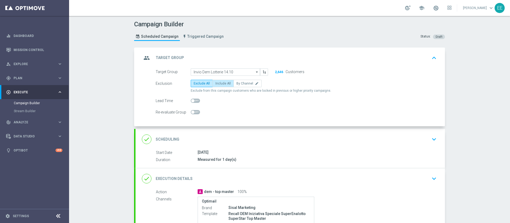
click at [224, 82] on span "Include All" at bounding box center [222, 84] width 15 height 4
click at [219, 83] on input "Include All" at bounding box center [216, 84] width 3 height 3
radio input "true"
click at [312, 60] on div "group Target Group keyboard_arrow_up" at bounding box center [290, 58] width 297 height 10
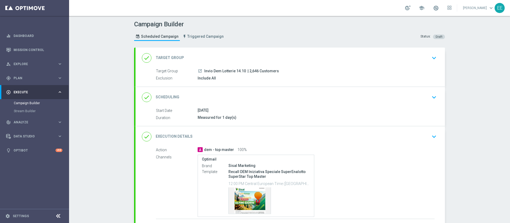
scroll to position [47, 0]
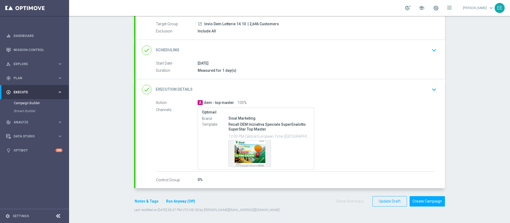
click at [293, 89] on div "done Execution Details keyboard_arrow_down" at bounding box center [290, 89] width 297 height 10
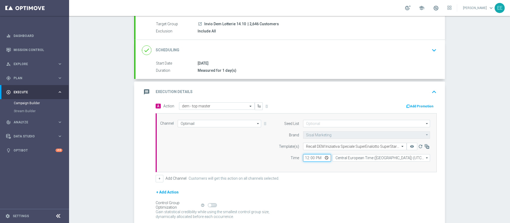
click at [303, 160] on input "12:00" at bounding box center [317, 157] width 28 height 7
click at [380, 86] on div "message Execution Details keyboard_arrow_up" at bounding box center [289, 92] width 309 height 21
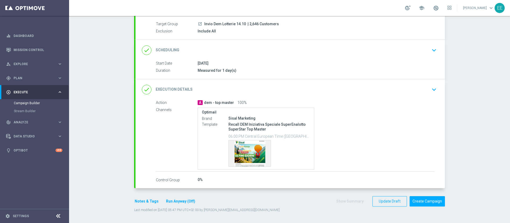
click at [290, 86] on div "done Execution Details keyboard_arrow_down" at bounding box center [290, 89] width 297 height 10
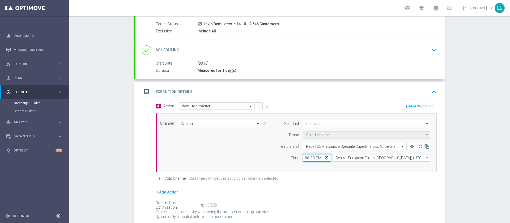
click at [310, 158] on input "18:00" at bounding box center [317, 157] width 28 height 7
type input "18:30"
click at [432, 96] on button "keyboard_arrow_up" at bounding box center [433, 92] width 9 height 10
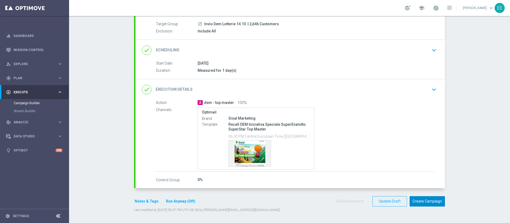
click at [431, 201] on button "Create Campaign" at bounding box center [426, 201] width 35 height 10
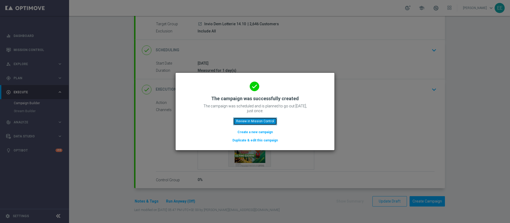
click at [255, 121] on button "Review in Mission Control" at bounding box center [255, 120] width 44 height 7
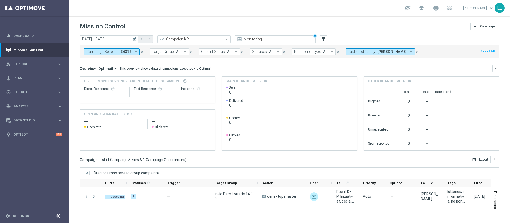
scroll to position [43, 0]
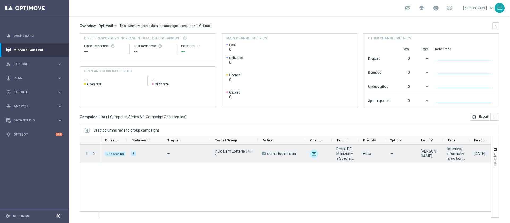
click at [93, 154] on span "Press SPACE to select this row." at bounding box center [94, 153] width 5 height 4
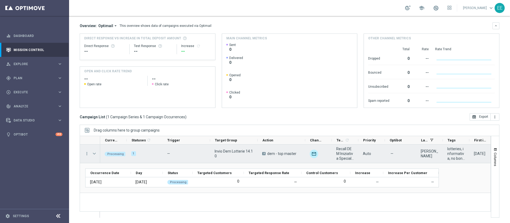
click at [93, 154] on span "Press SPACE to select this row." at bounding box center [94, 153] width 5 height 4
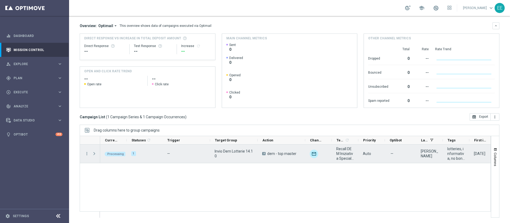
click at [93, 154] on span "Press SPACE to select this row." at bounding box center [94, 153] width 5 height 4
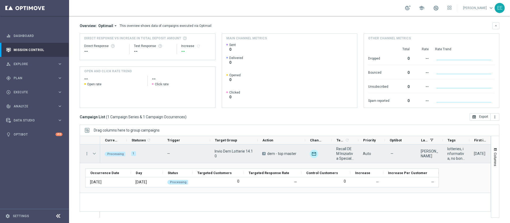
click at [93, 154] on span "Press SPACE to select this row." at bounding box center [94, 153] width 5 height 4
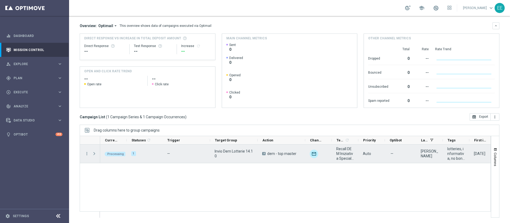
click at [93, 154] on span "Press SPACE to select this row." at bounding box center [94, 153] width 5 height 4
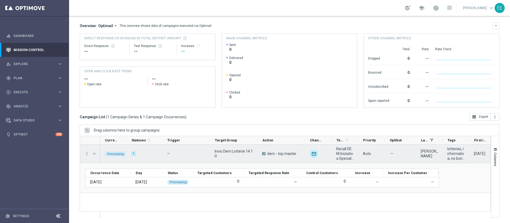
click at [93, 154] on span "Press SPACE to select this row." at bounding box center [94, 153] width 5 height 4
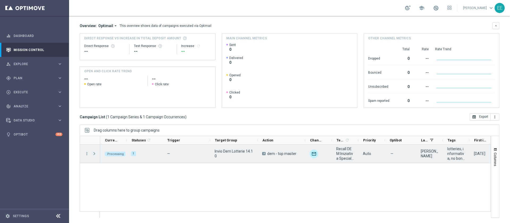
click at [93, 154] on span "Press SPACE to select this row." at bounding box center [94, 153] width 5 height 4
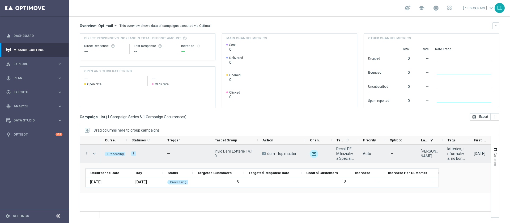
click at [93, 154] on span "Press SPACE to select this row." at bounding box center [94, 153] width 5 height 4
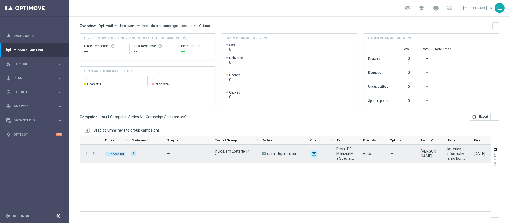
click at [93, 154] on span "Press SPACE to select this row." at bounding box center [94, 153] width 5 height 4
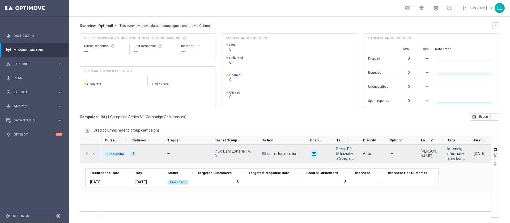
click at [93, 154] on span "Press SPACE to select this row." at bounding box center [94, 153] width 5 height 4
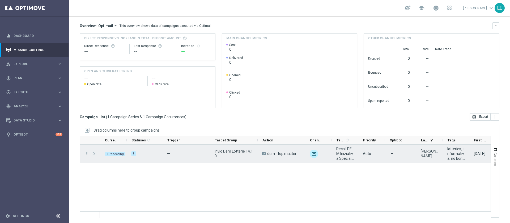
click at [93, 154] on span "Press SPACE to select this row." at bounding box center [94, 153] width 5 height 4
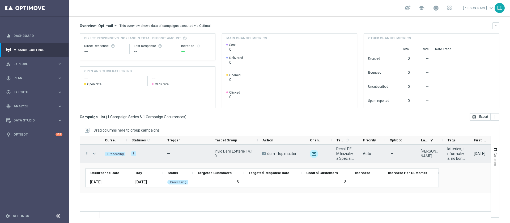
click at [93, 154] on span "Press SPACE to select this row." at bounding box center [94, 153] width 5 height 4
click at [0, 0] on span "Press SPACE to select this row." at bounding box center [0, 0] width 0 height 0
click at [93, 154] on span "Press SPACE to select this row." at bounding box center [94, 153] width 5 height 4
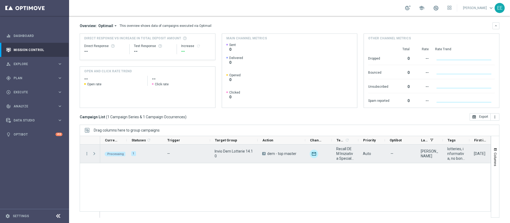
click at [93, 154] on span "Press SPACE to select this row." at bounding box center [94, 153] width 5 height 4
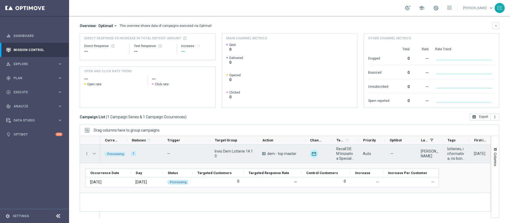
click at [93, 154] on span "Press SPACE to select this row." at bounding box center [94, 153] width 5 height 4
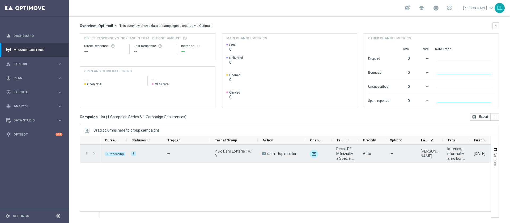
click at [93, 154] on span "Press SPACE to select this row." at bounding box center [94, 153] width 5 height 4
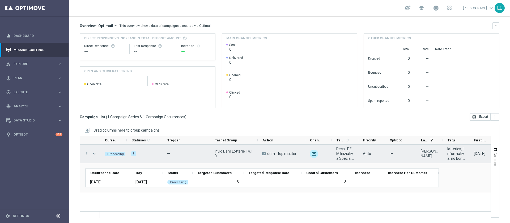
click at [93, 154] on span "Press SPACE to select this row." at bounding box center [94, 153] width 5 height 4
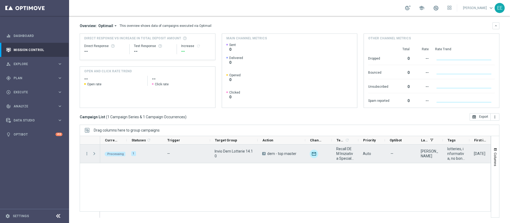
click at [93, 154] on span "Press SPACE to select this row." at bounding box center [94, 153] width 5 height 4
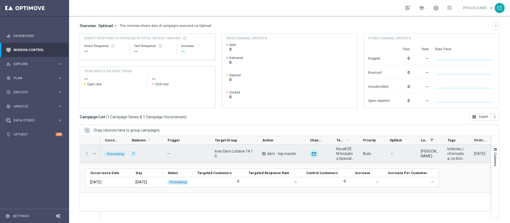
click at [93, 154] on span "Press SPACE to select this row." at bounding box center [94, 153] width 5 height 4
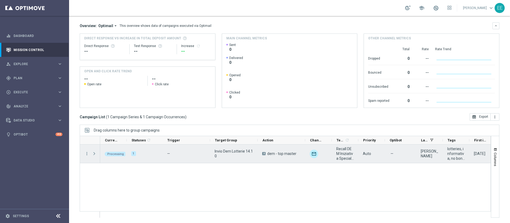
click at [93, 154] on span "Press SPACE to select this row." at bounding box center [94, 153] width 5 height 4
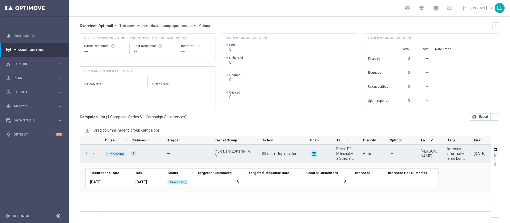
click at [93, 154] on span "Press SPACE to select this row." at bounding box center [94, 153] width 5 height 4
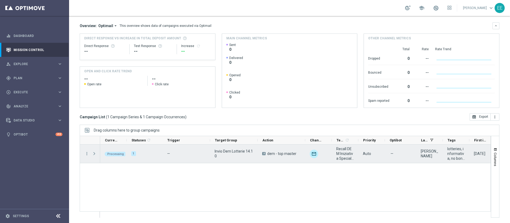
click at [93, 154] on span "Press SPACE to select this row." at bounding box center [94, 153] width 5 height 4
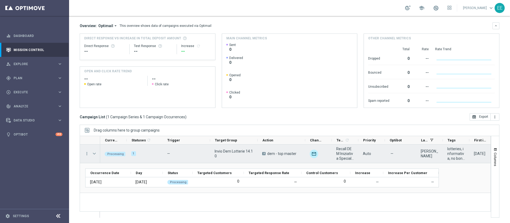
click at [93, 154] on span "Press SPACE to select this row." at bounding box center [94, 153] width 5 height 4
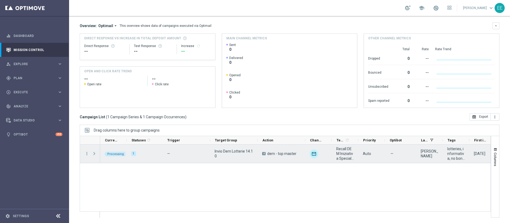
click at [93, 154] on span "Press SPACE to select this row." at bounding box center [94, 153] width 5 height 4
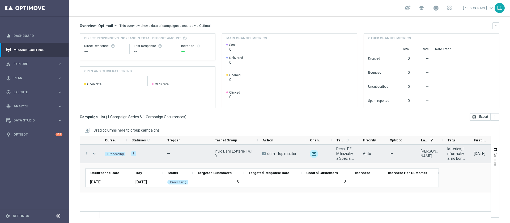
click at [93, 154] on span "Press SPACE to select this row." at bounding box center [94, 153] width 5 height 4
click at [0, 0] on span "Press SPACE to select this row." at bounding box center [0, 0] width 0 height 0
click at [95, 152] on span "Press SPACE to select this row." at bounding box center [94, 153] width 5 height 4
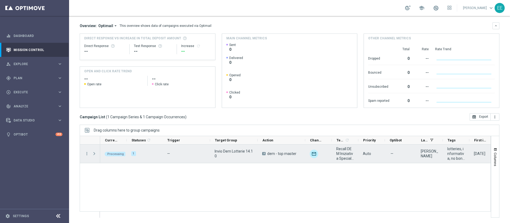
click at [95, 152] on span "Press SPACE to select this row." at bounding box center [94, 153] width 5 height 4
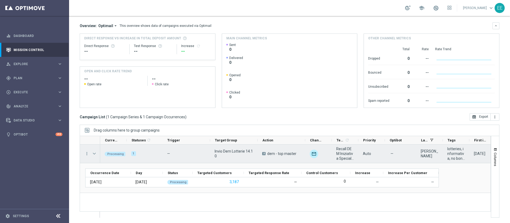
click at [95, 152] on span "Press SPACE to select this row." at bounding box center [94, 153] width 5 height 4
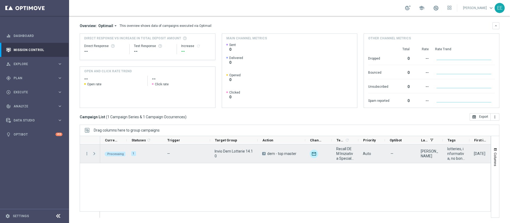
click at [95, 152] on span "Press SPACE to select this row." at bounding box center [94, 153] width 5 height 4
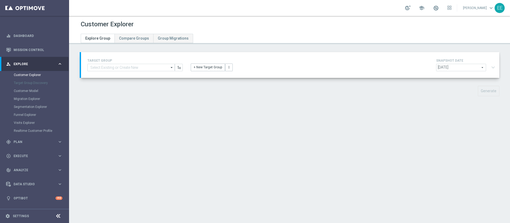
type input "Invio Dem Lotterie 14.10"
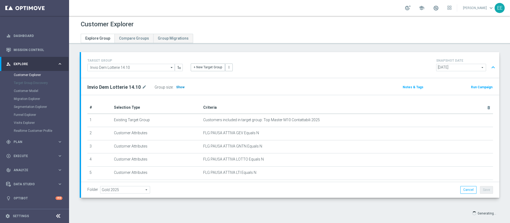
click at [176, 89] on h3 "Show" at bounding box center [181, 87] width 10 height 6
